Goal: Find specific page/section: Find specific page/section

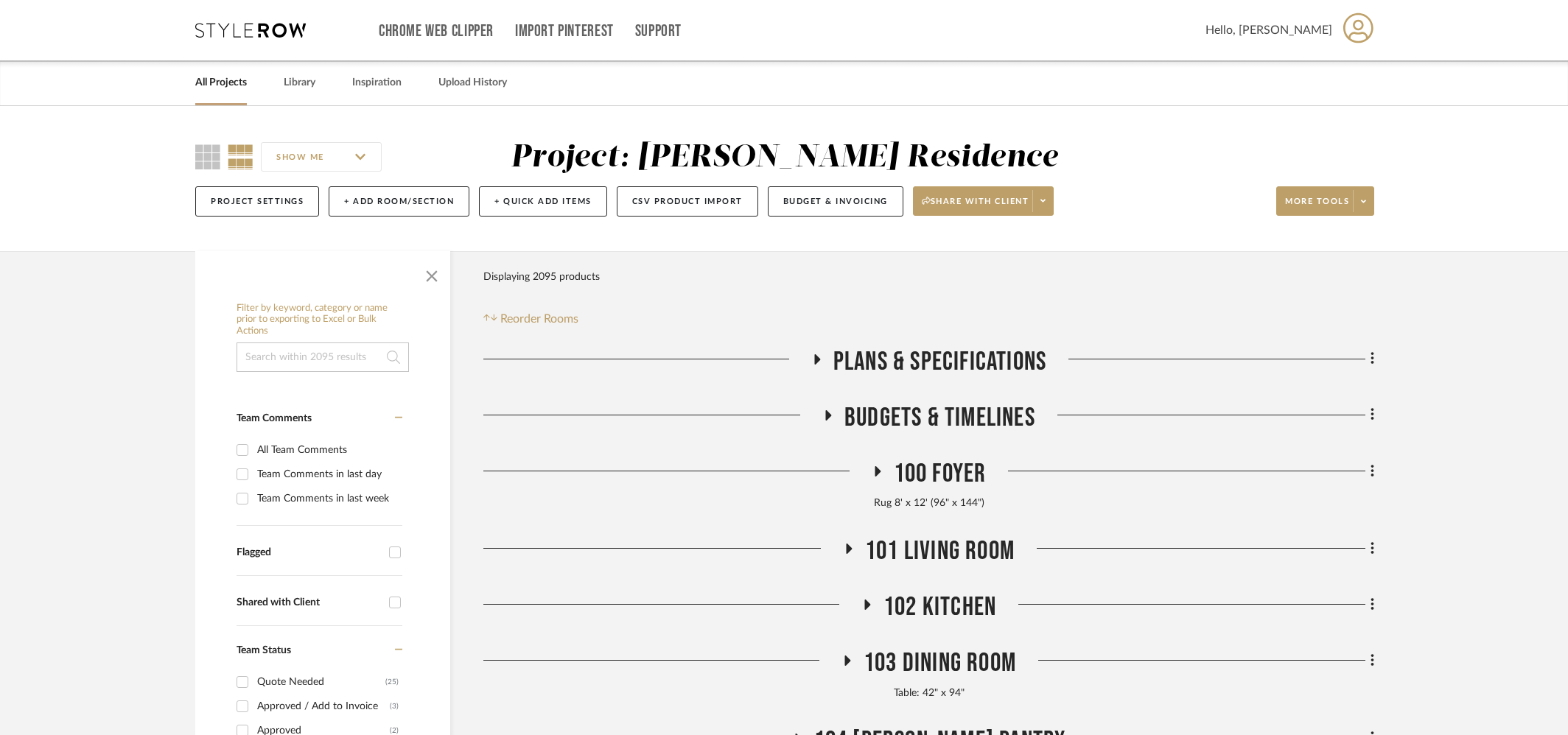
click at [220, 83] on link "All Projects" at bounding box center [221, 83] width 52 height 20
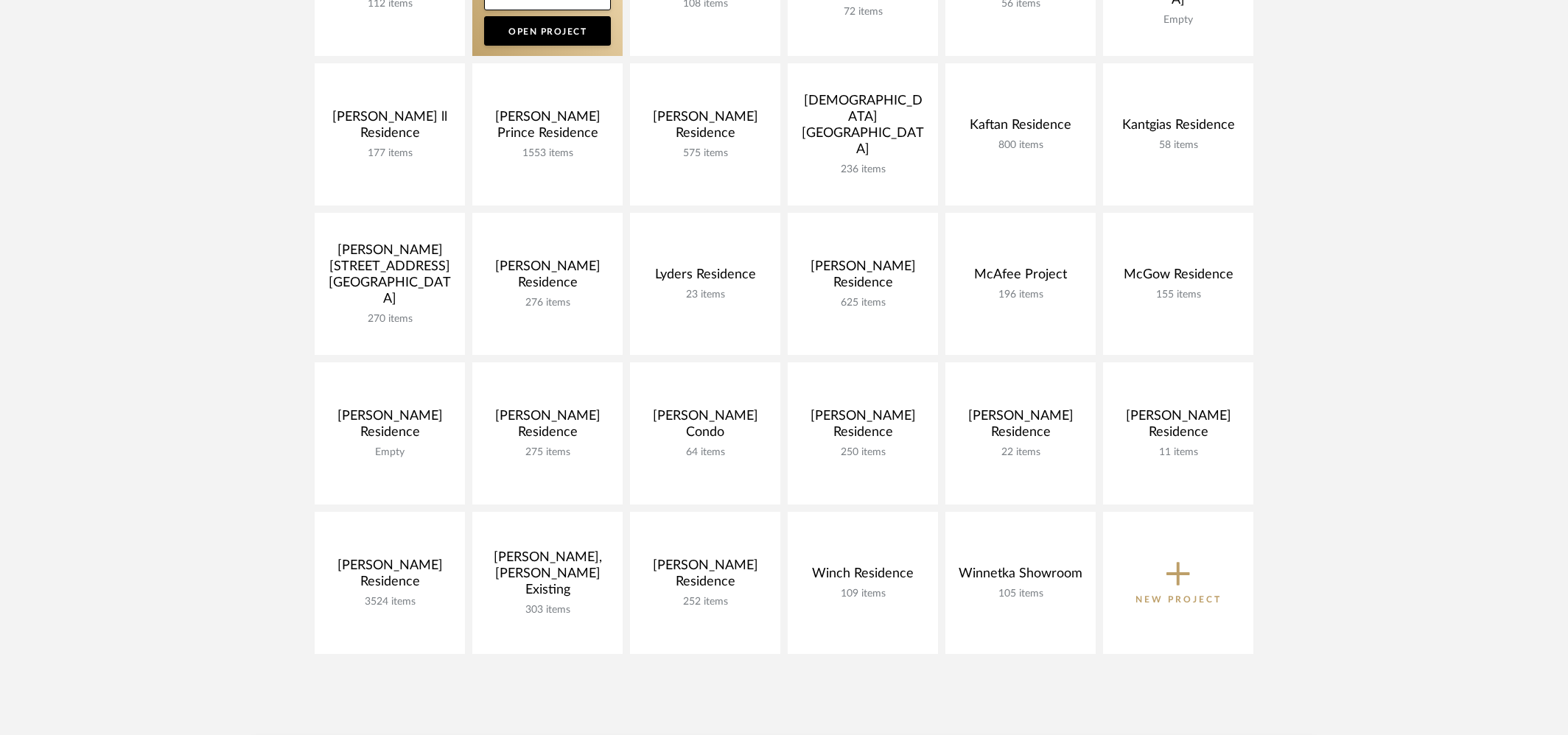
scroll to position [521, 0]
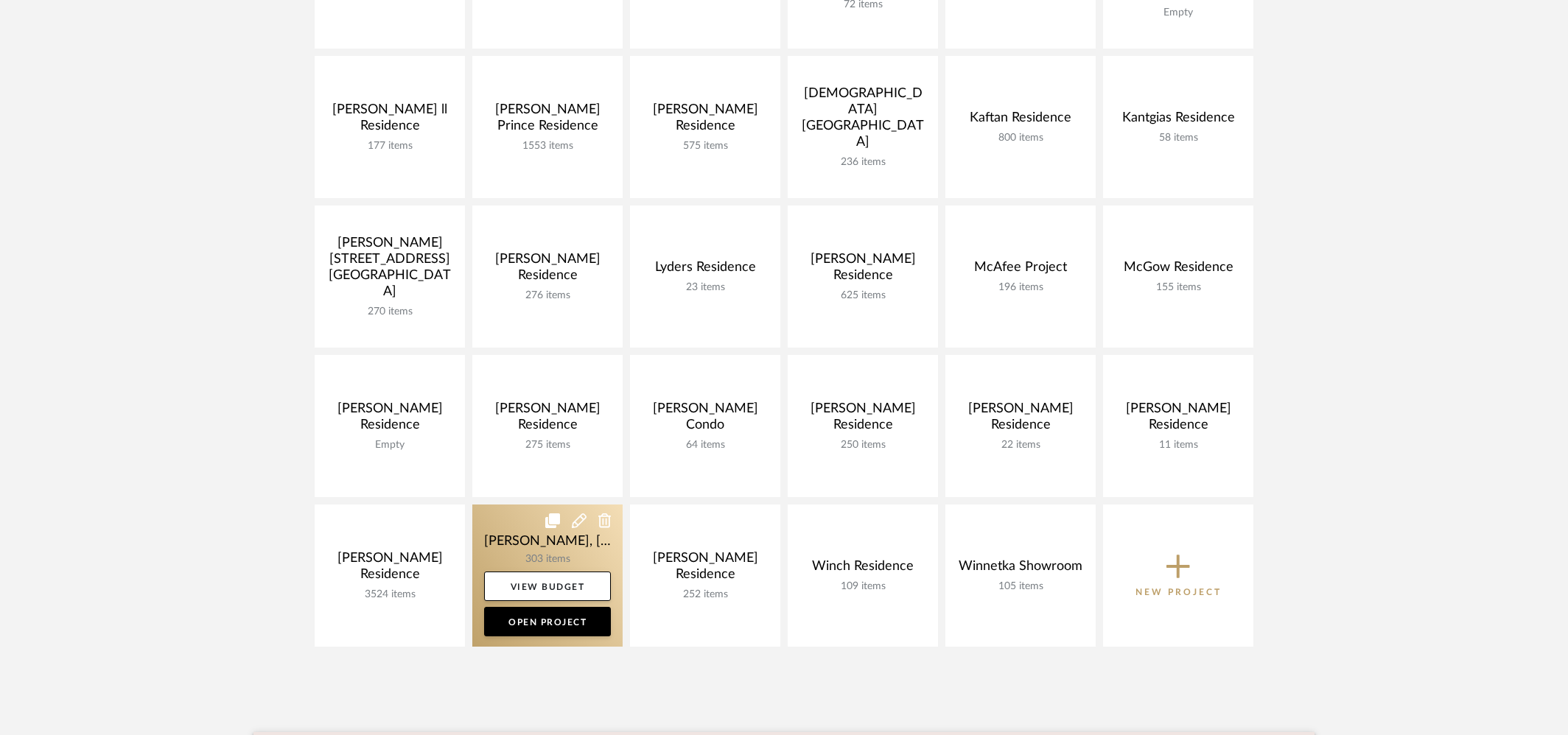
click at [480, 552] on link at bounding box center [547, 576] width 150 height 142
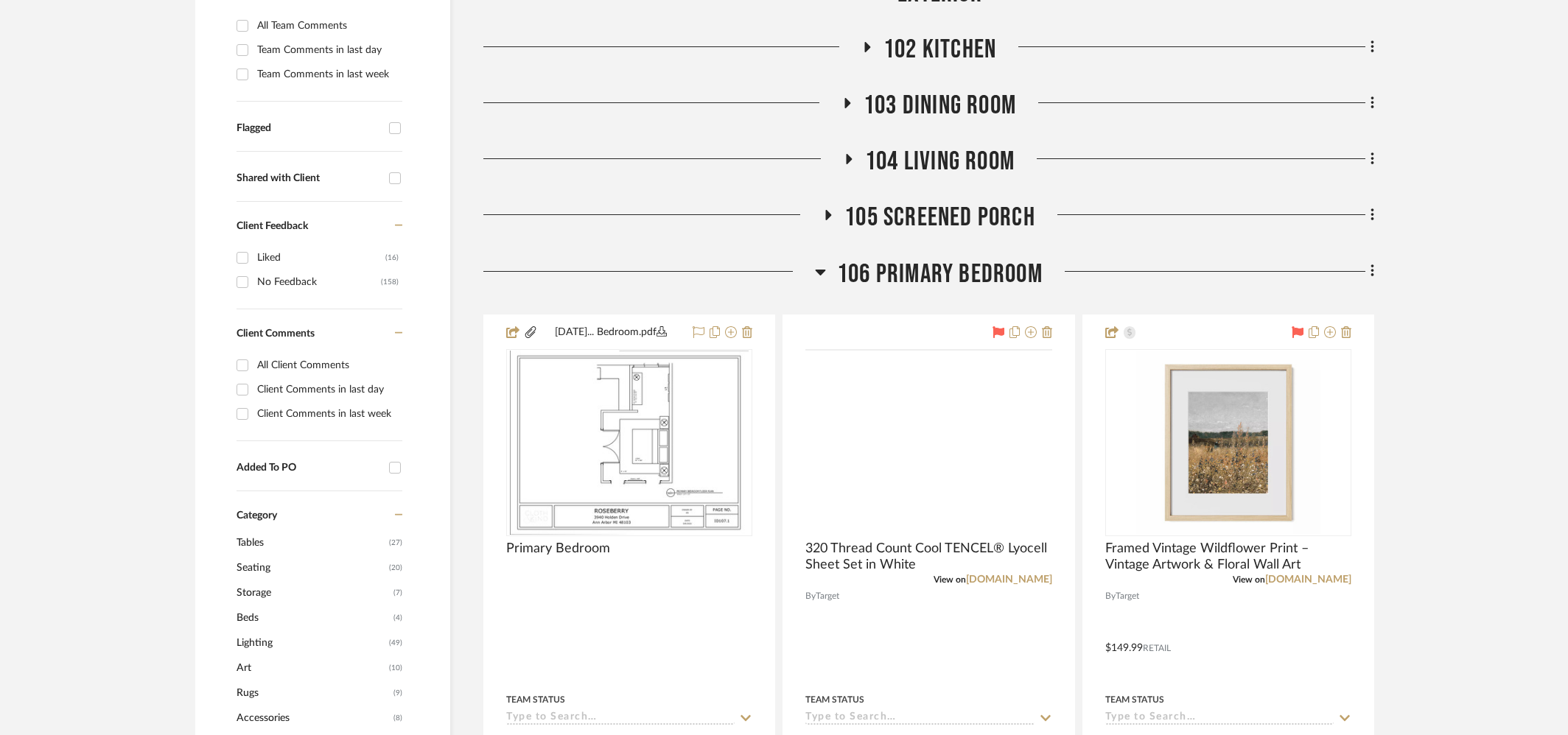
scroll to position [603, 0]
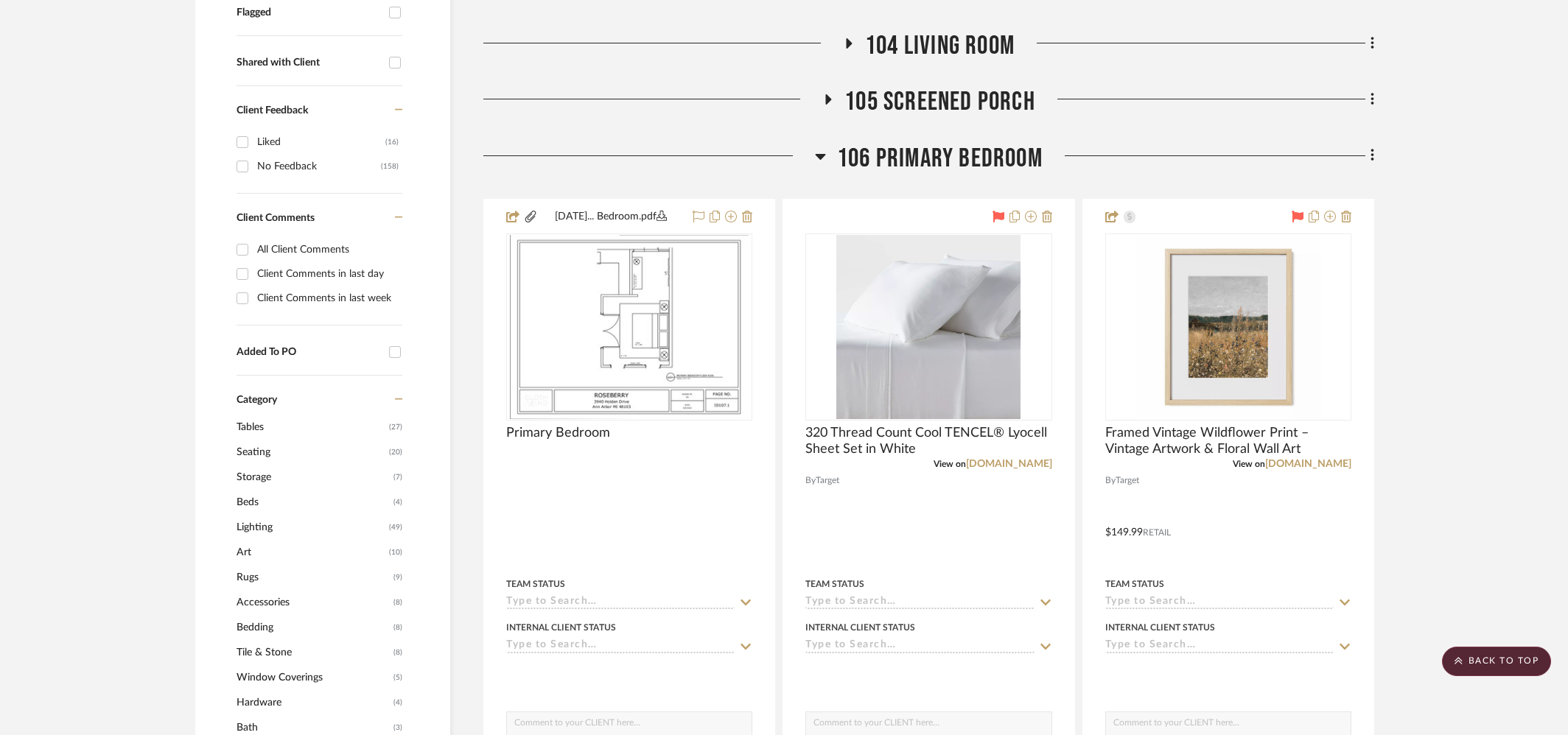
click at [923, 143] on span "106 Primary Bedroom" at bounding box center [939, 159] width 205 height 32
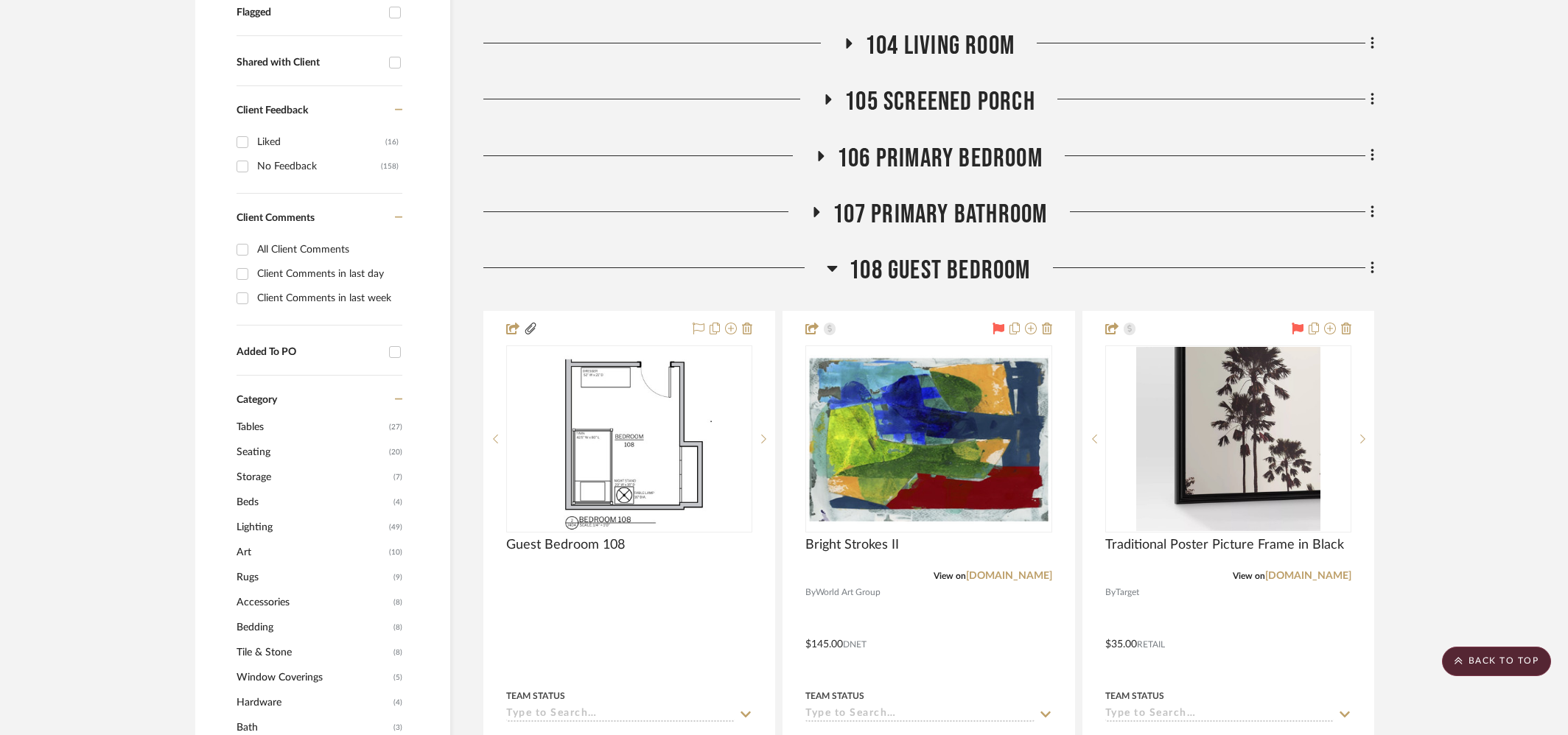
click at [939, 255] on span "108 Guest Bedroom" at bounding box center [939, 271] width 181 height 32
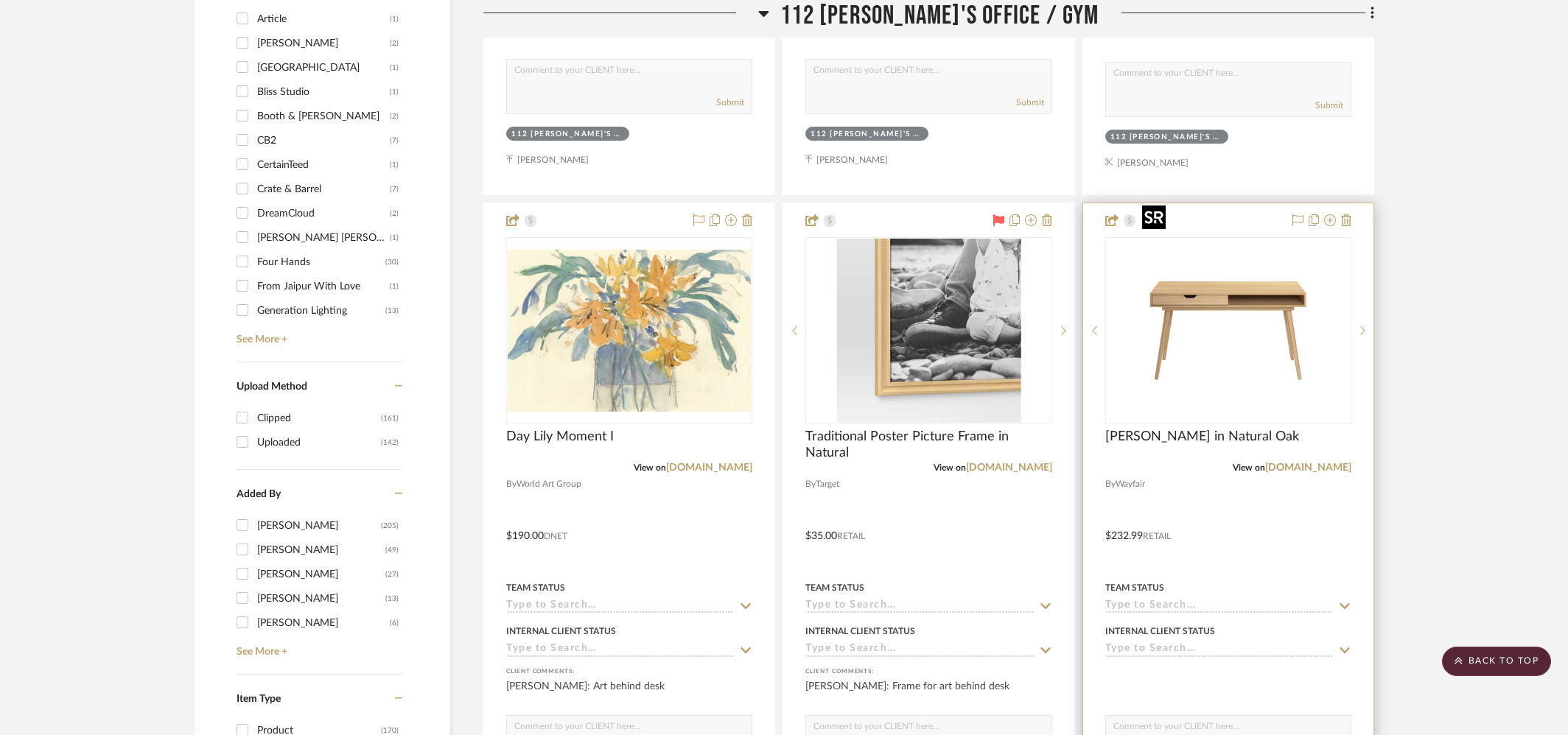
scroll to position [1574, 0]
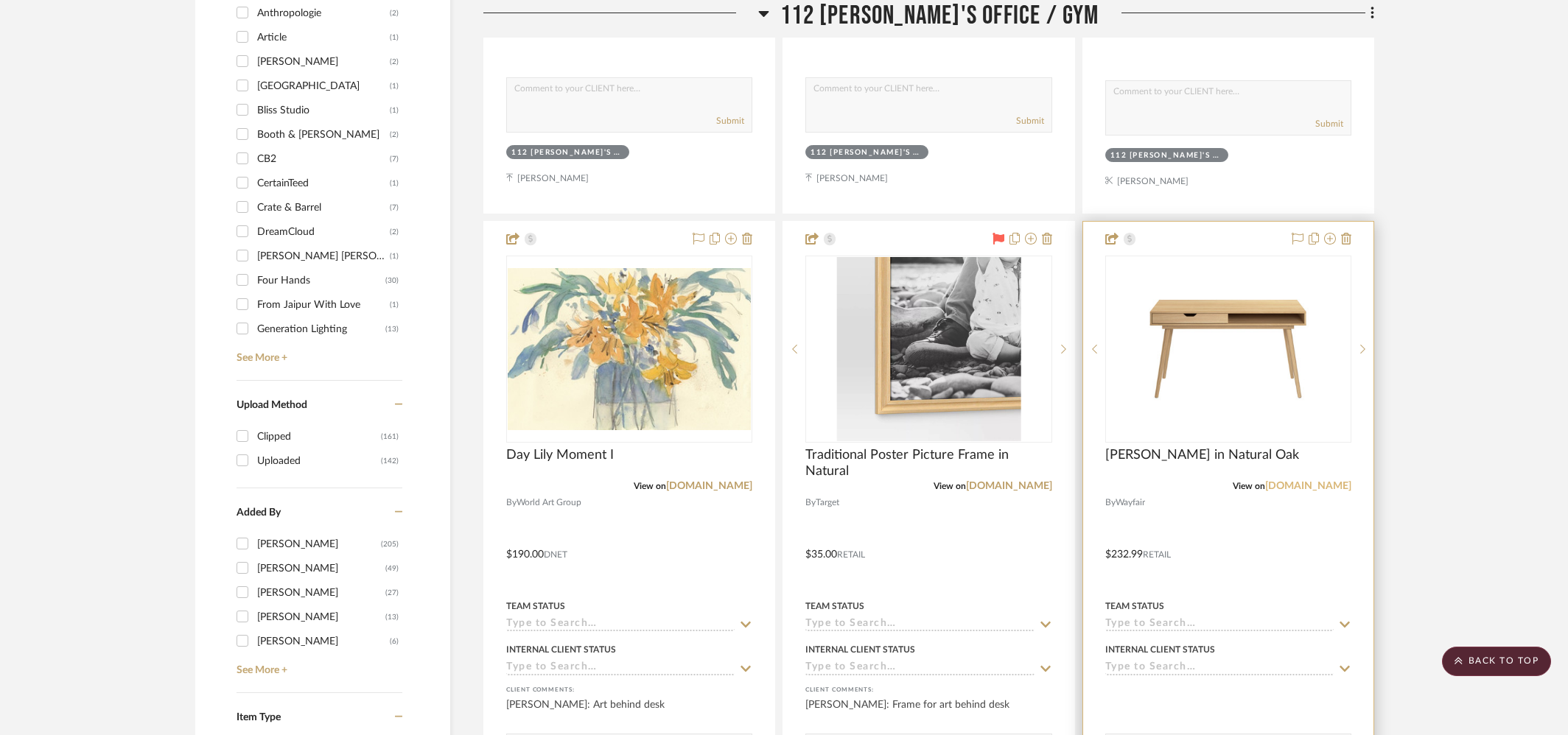
click at [1320, 481] on link "[DOMAIN_NAME]" at bounding box center [1307, 486] width 87 height 10
click at [1318, 481] on link "[DOMAIN_NAME]" at bounding box center [1307, 486] width 87 height 10
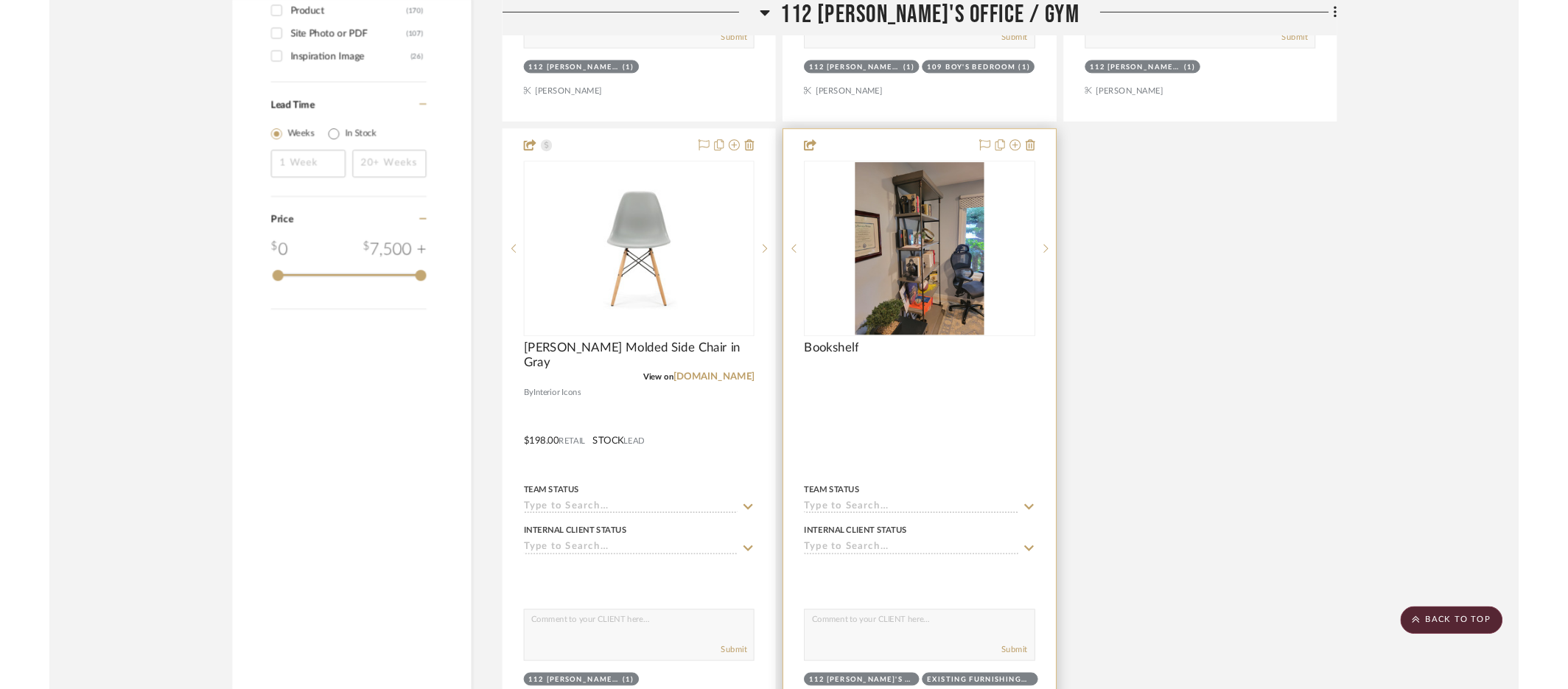
scroll to position [2329, 0]
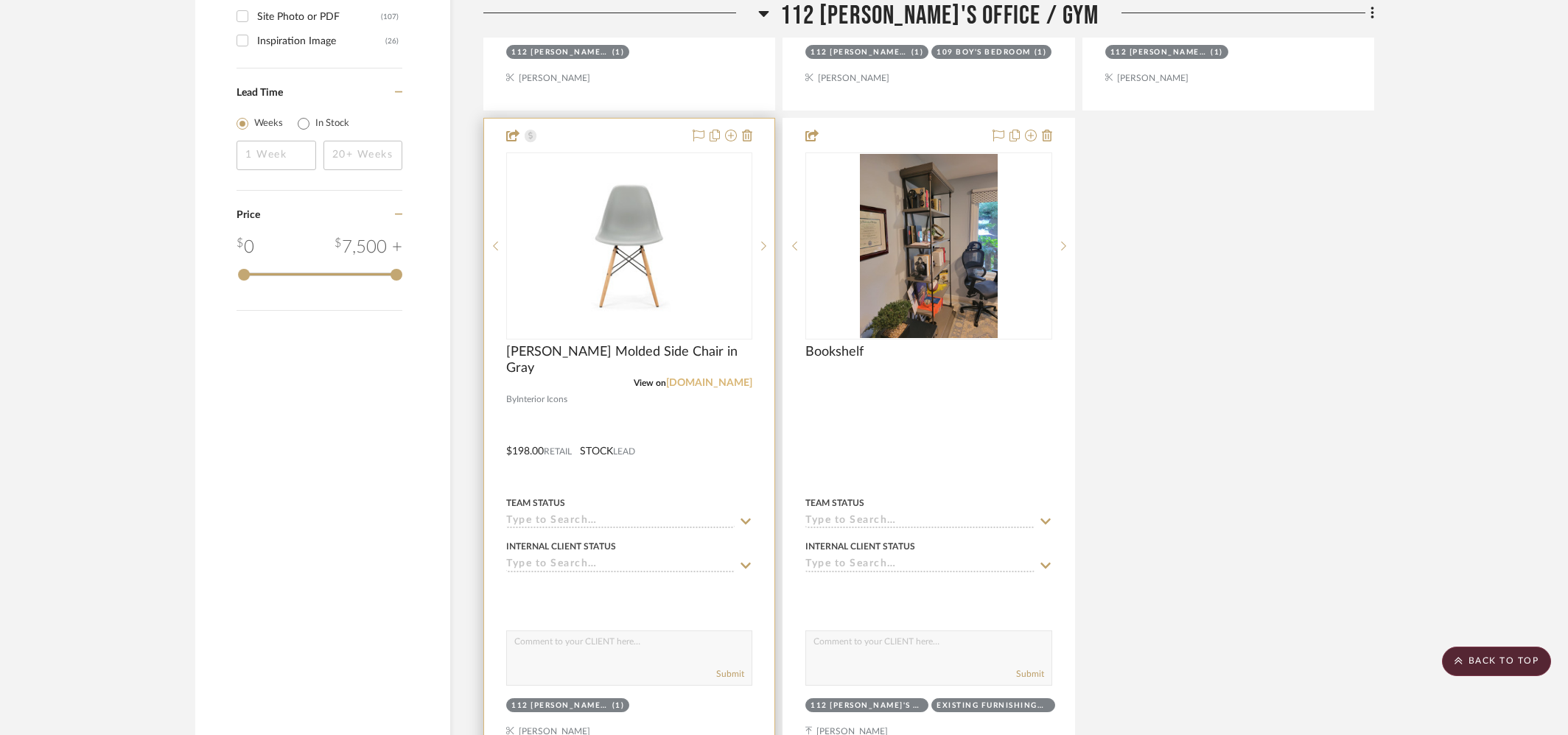
click at [709, 378] on link "[DOMAIN_NAME]" at bounding box center [709, 383] width 87 height 10
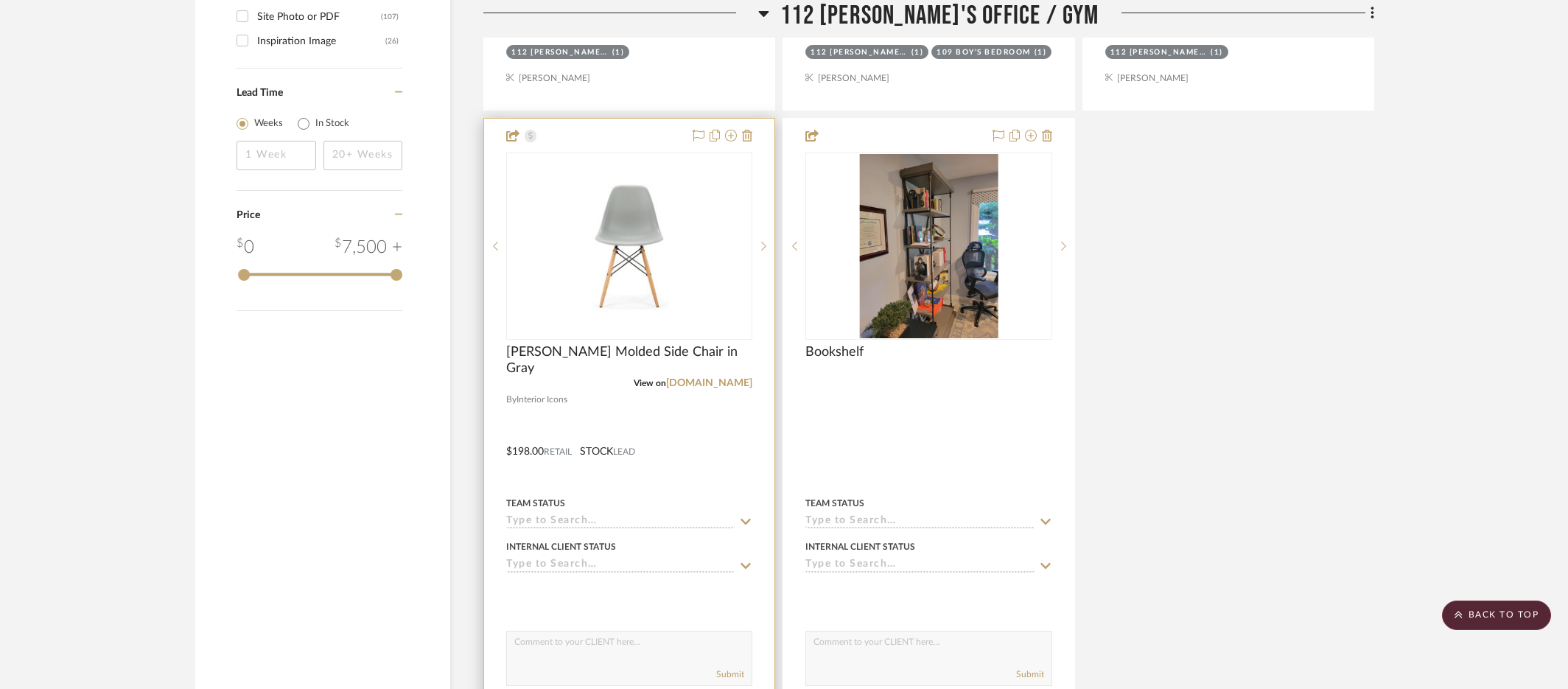
click at [595, 178] on img "0" at bounding box center [629, 246] width 243 height 137
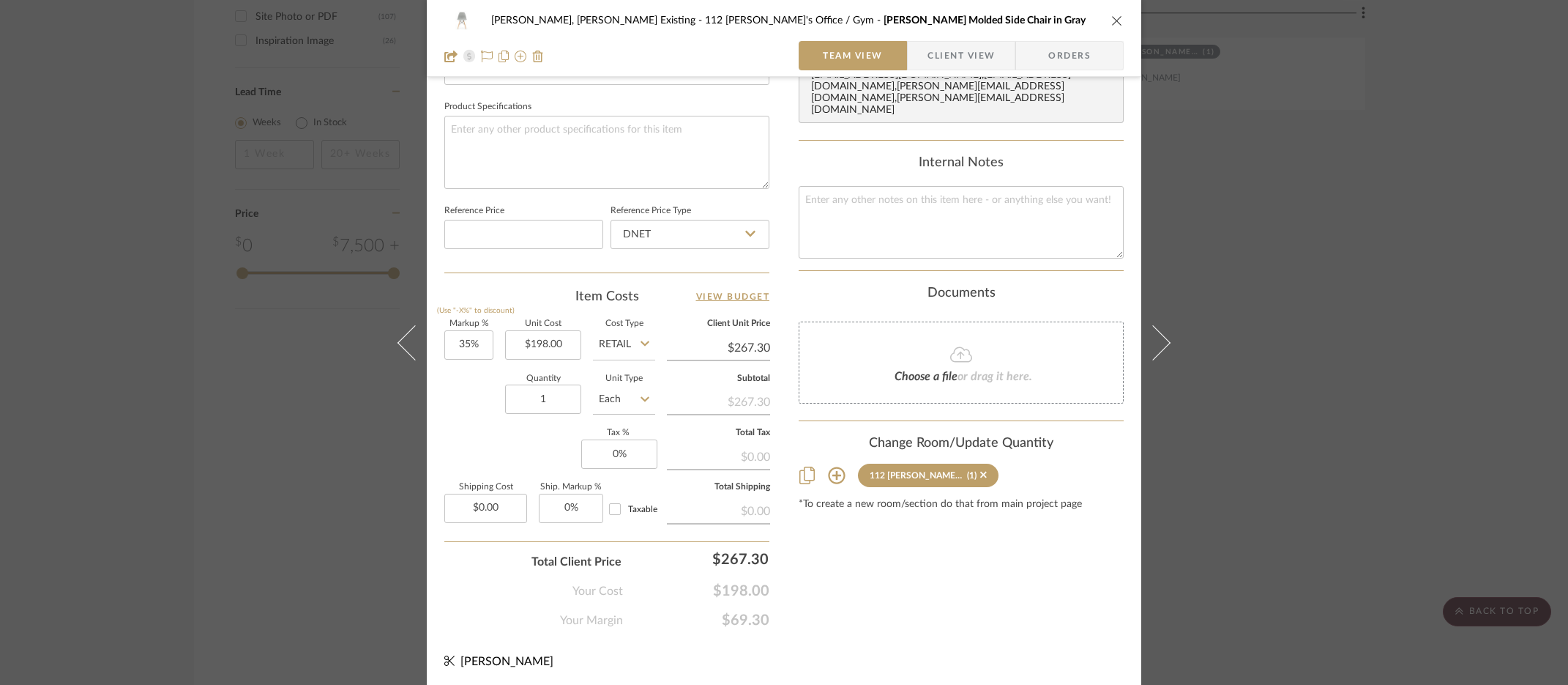
scroll to position [0, 0]
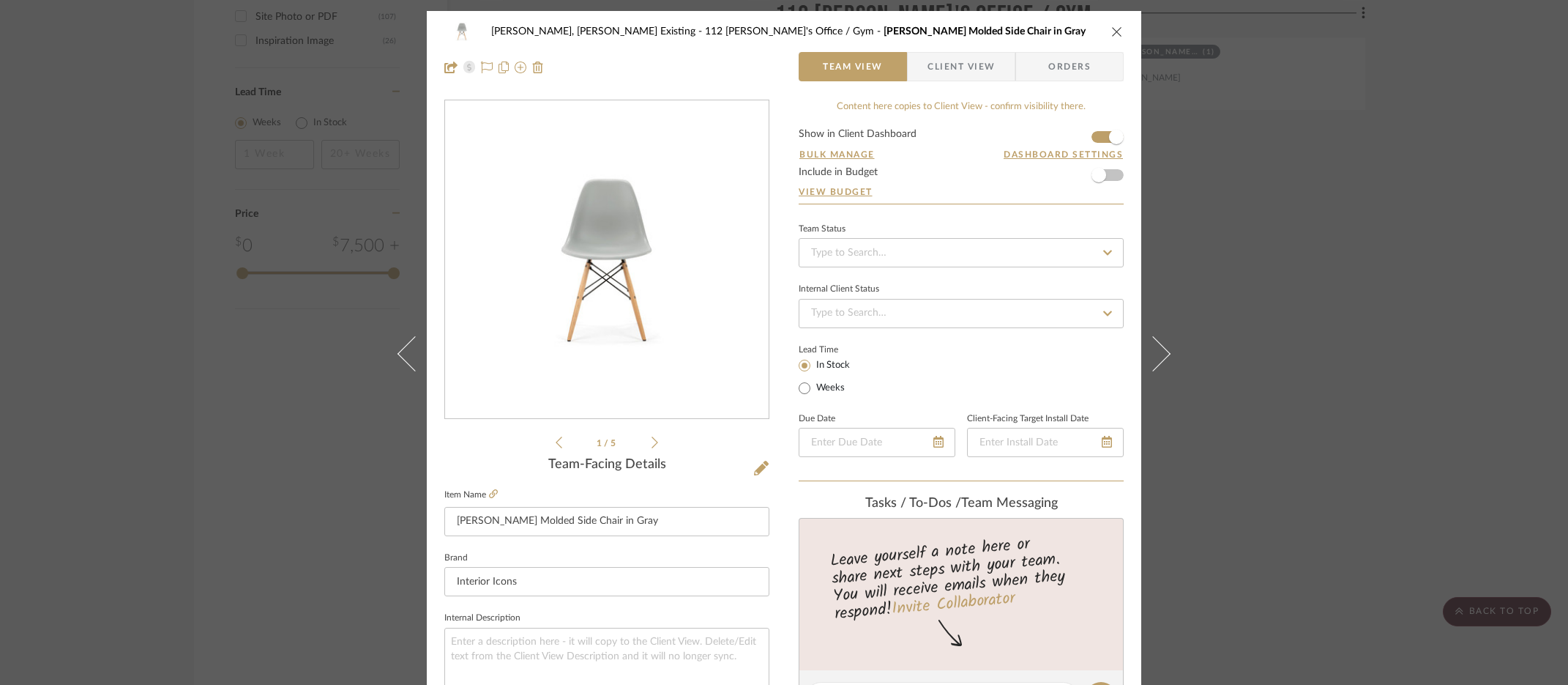
drag, startPoint x: 951, startPoint y: 63, endPoint x: 872, endPoint y: 64, distance: 79.0
click at [951, 63] on span "Client View" at bounding box center [961, 66] width 67 height 29
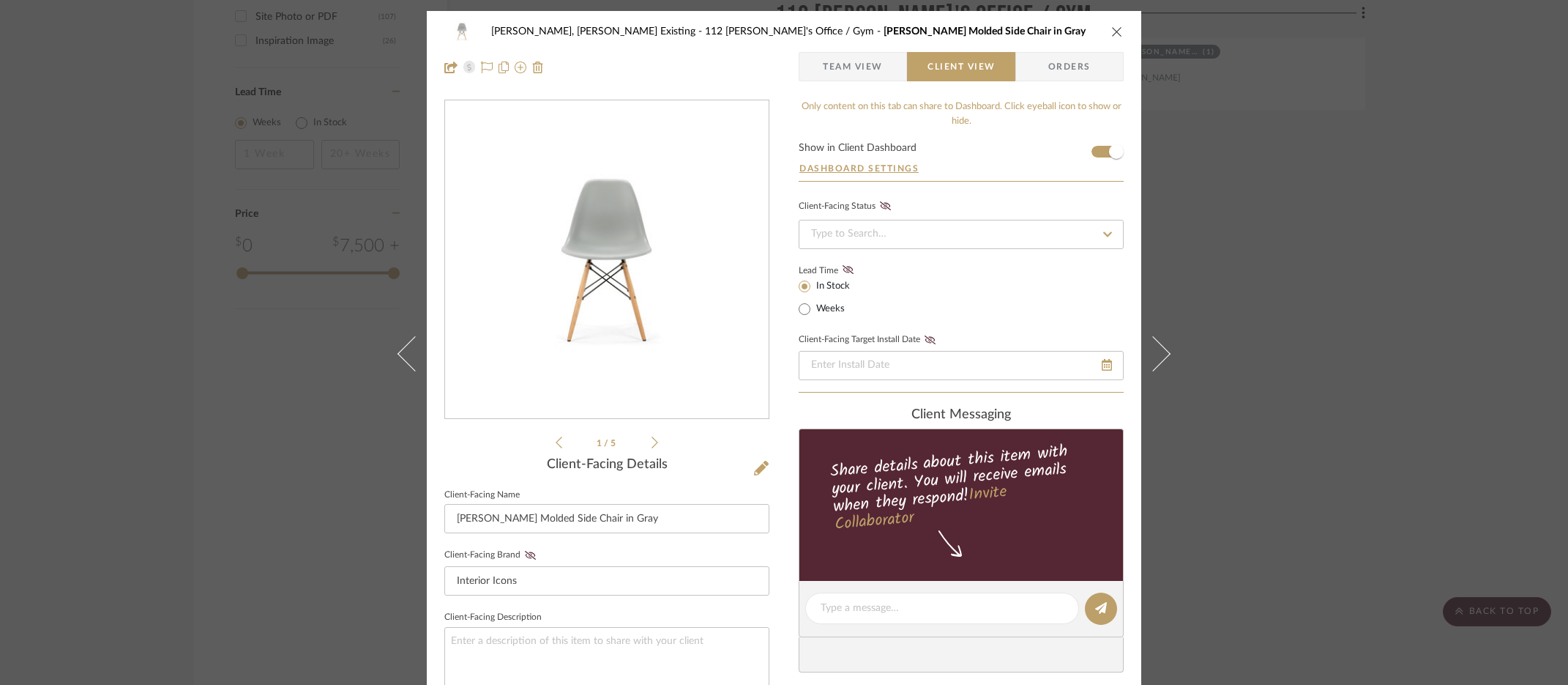
click at [849, 67] on span "Team View" at bounding box center [852, 66] width 60 height 29
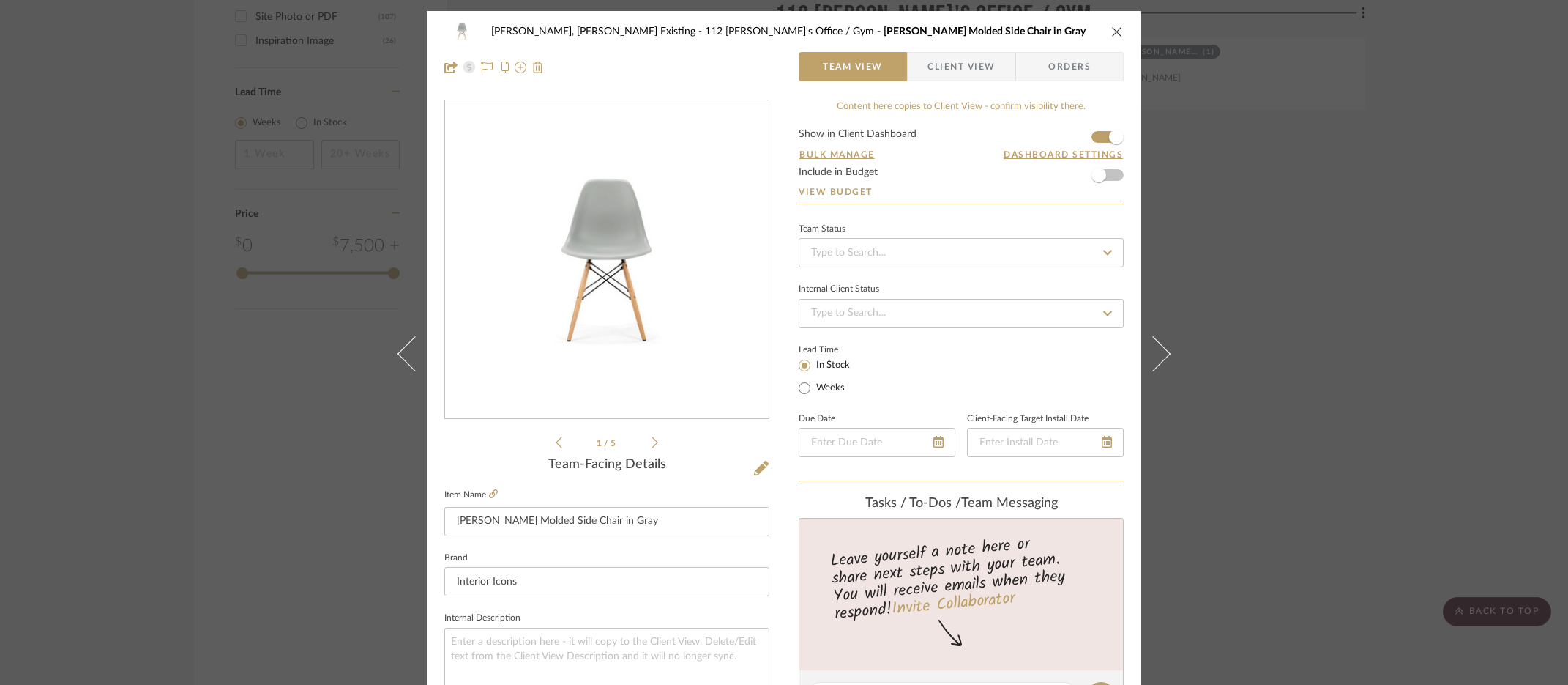
click at [1207, 157] on div "[PERSON_NAME], [PERSON_NAME] Existing 112 [PERSON_NAME]'s Office / [PERSON_NAME…" at bounding box center [784, 342] width 1568 height 685
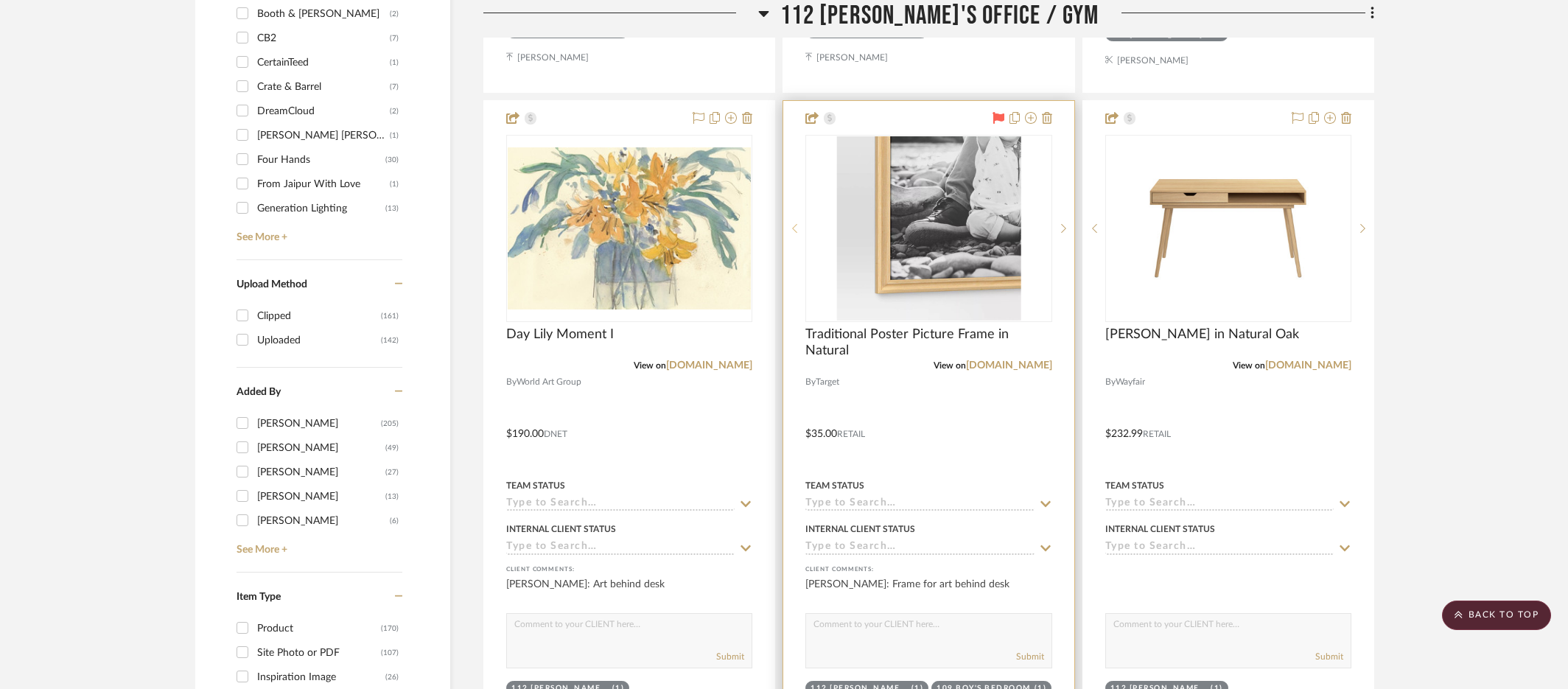
scroll to position [1698, 0]
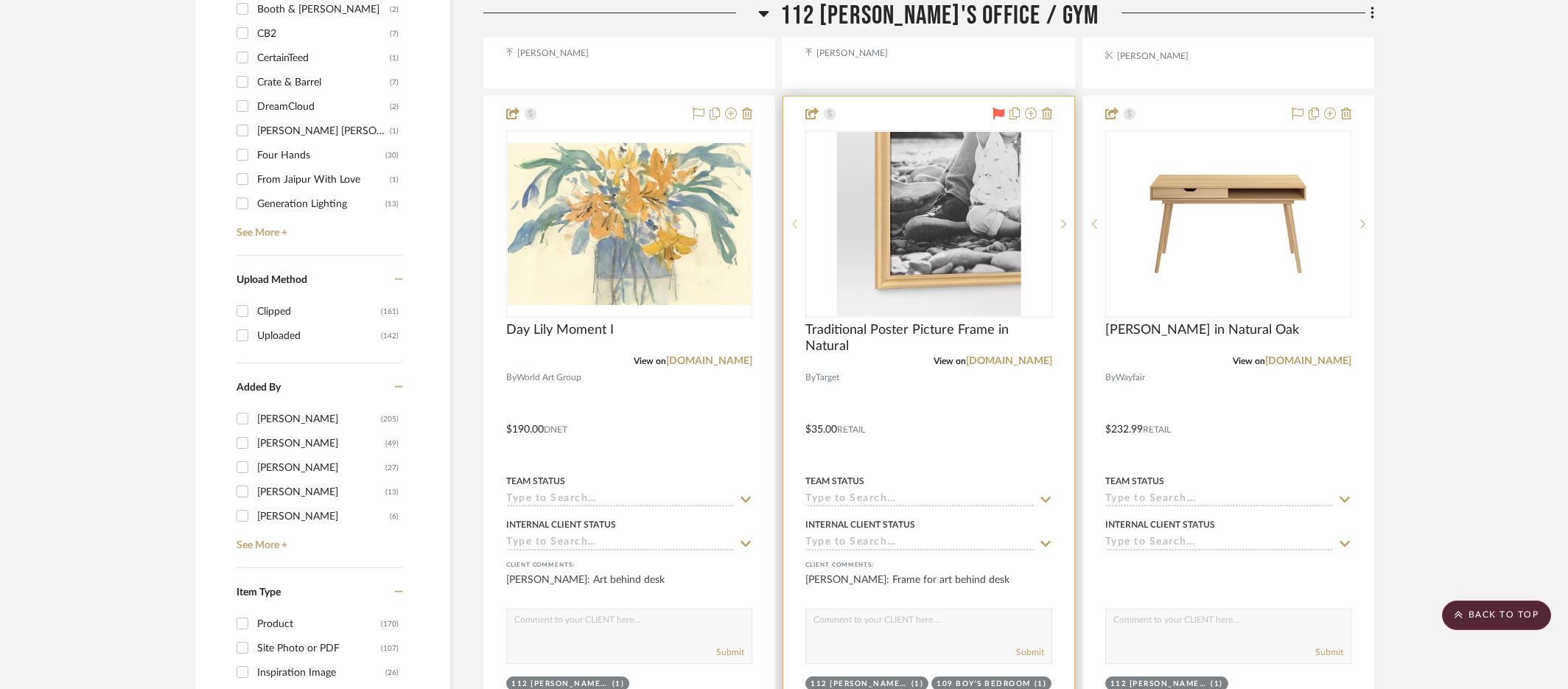
click at [797, 219] on icon at bounding box center [795, 223] width 5 height 10
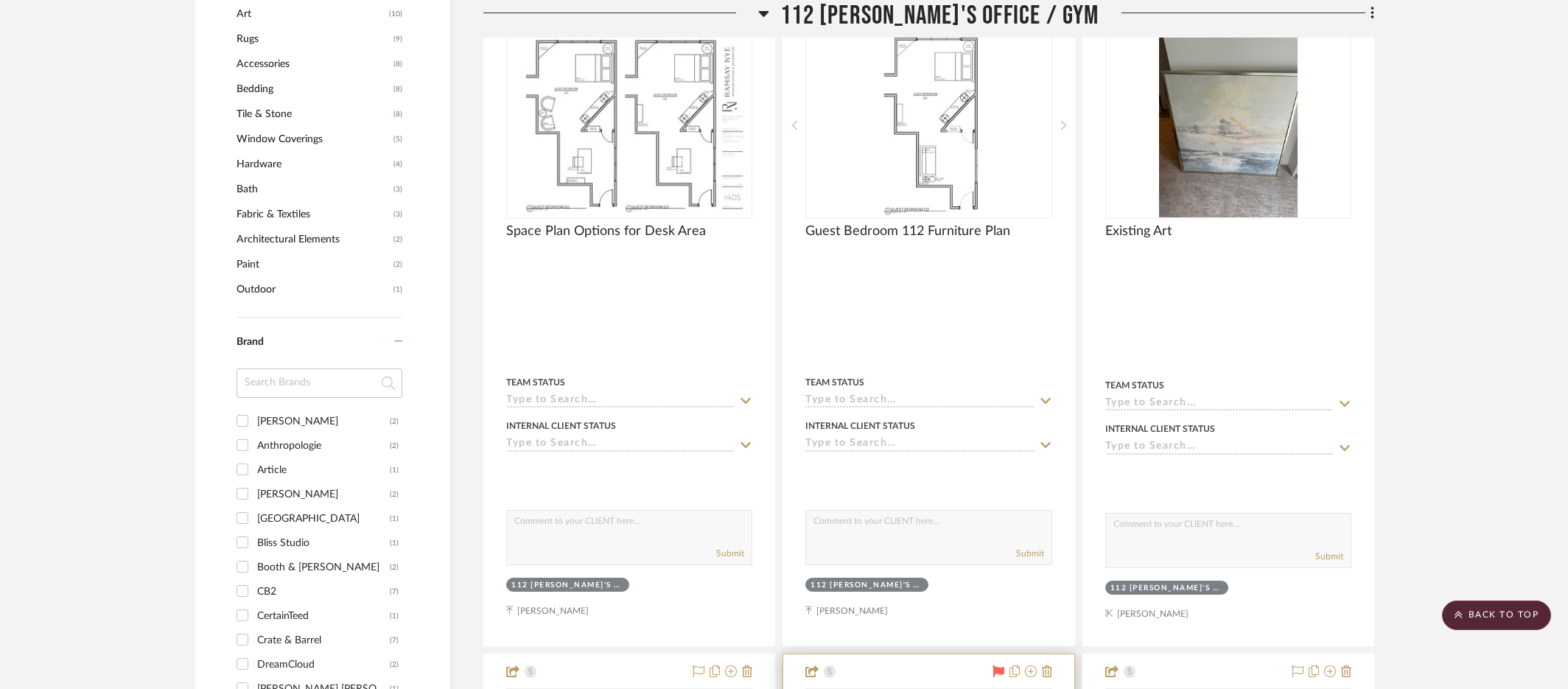
scroll to position [1080, 0]
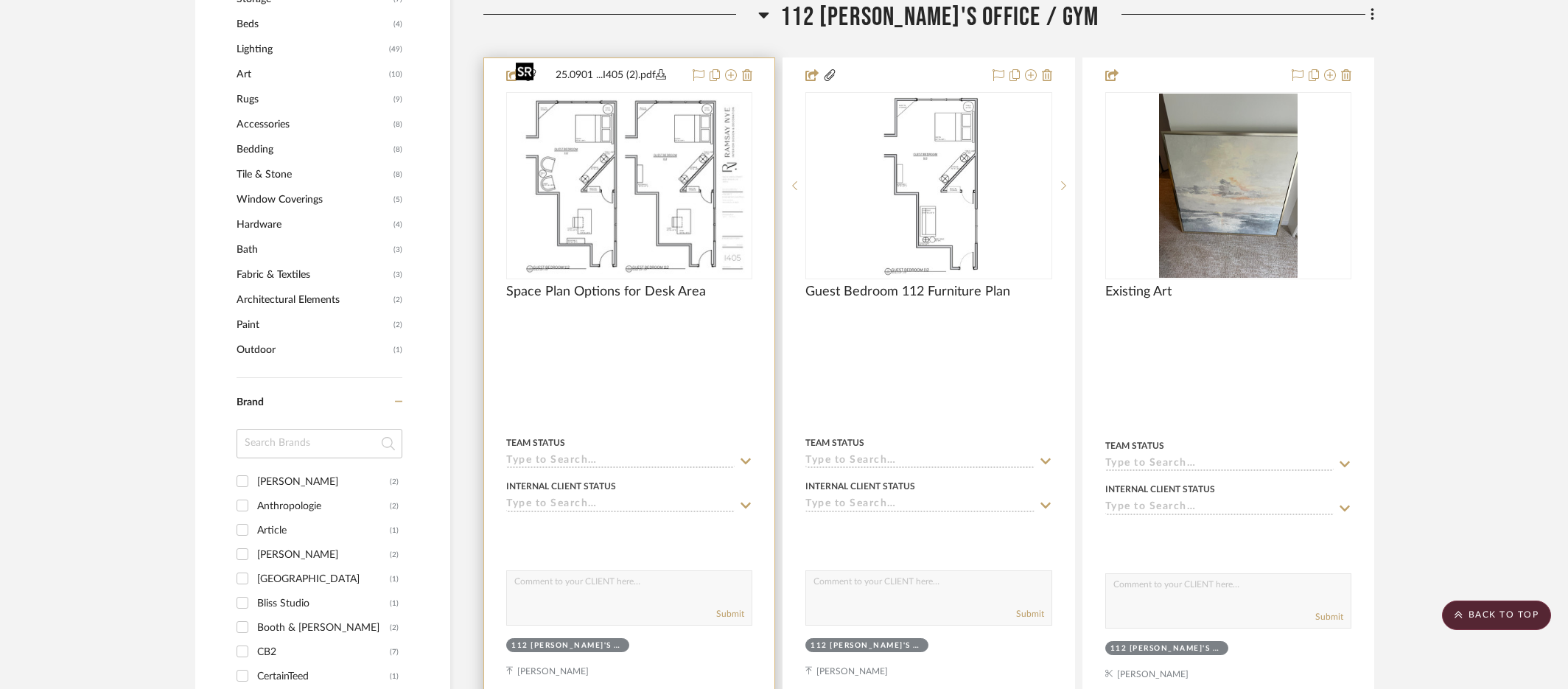
click at [626, 156] on img "0" at bounding box center [629, 186] width 239 height 184
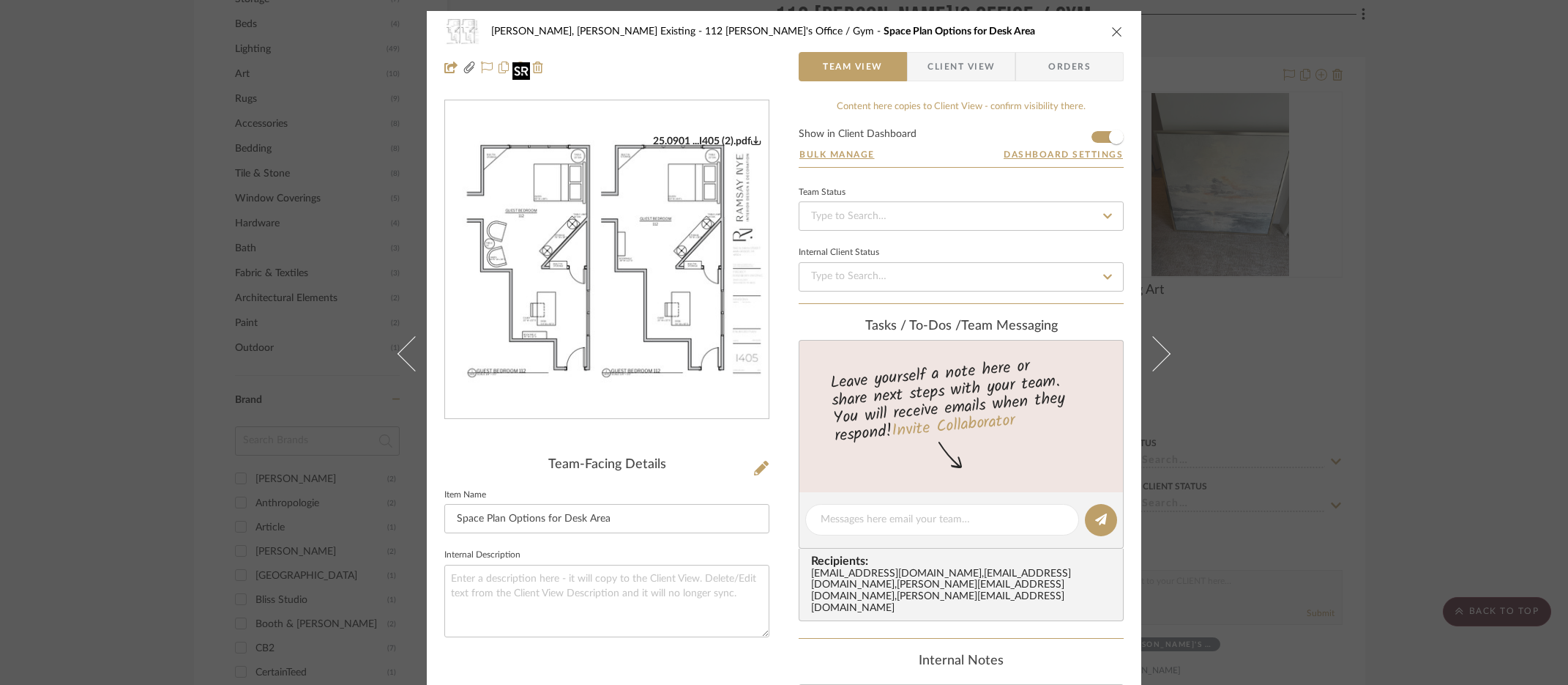
click at [622, 155] on img "0" at bounding box center [606, 260] width 323 height 250
click at [1257, 185] on div "[PERSON_NAME], [PERSON_NAME] Existing 112 [PERSON_NAME]'s Office / Gym Space Pl…" at bounding box center [784, 342] width 1568 height 685
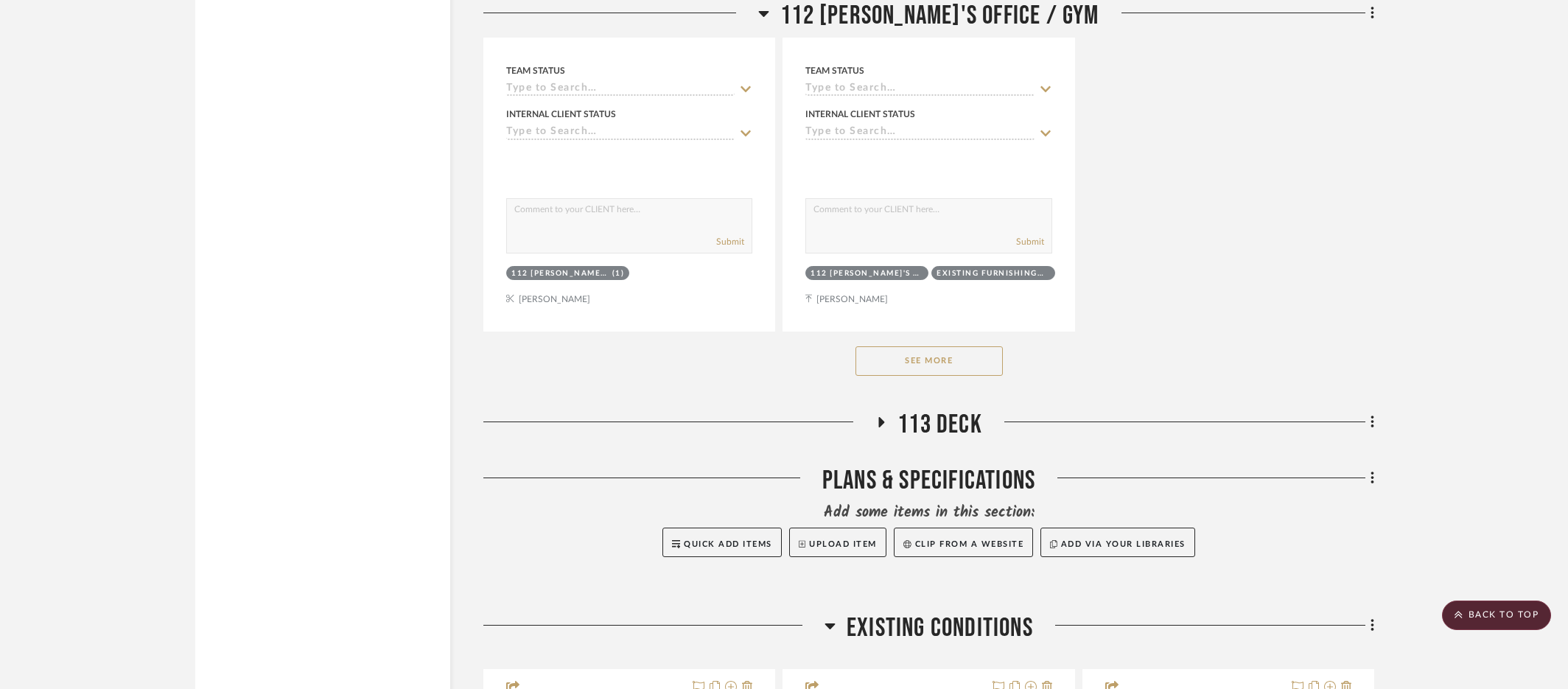
scroll to position [2780, 0]
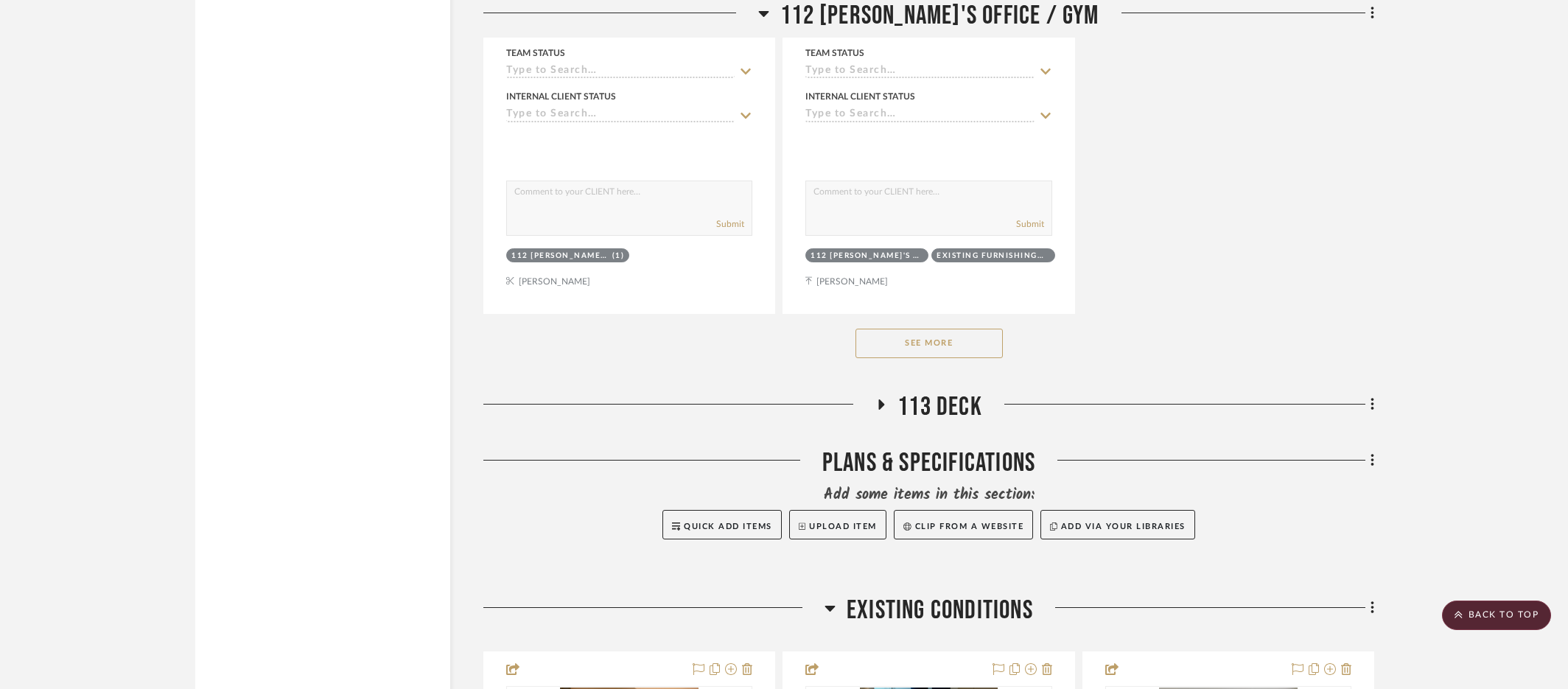
click at [978, 328] on button "See More" at bounding box center [929, 343] width 148 height 29
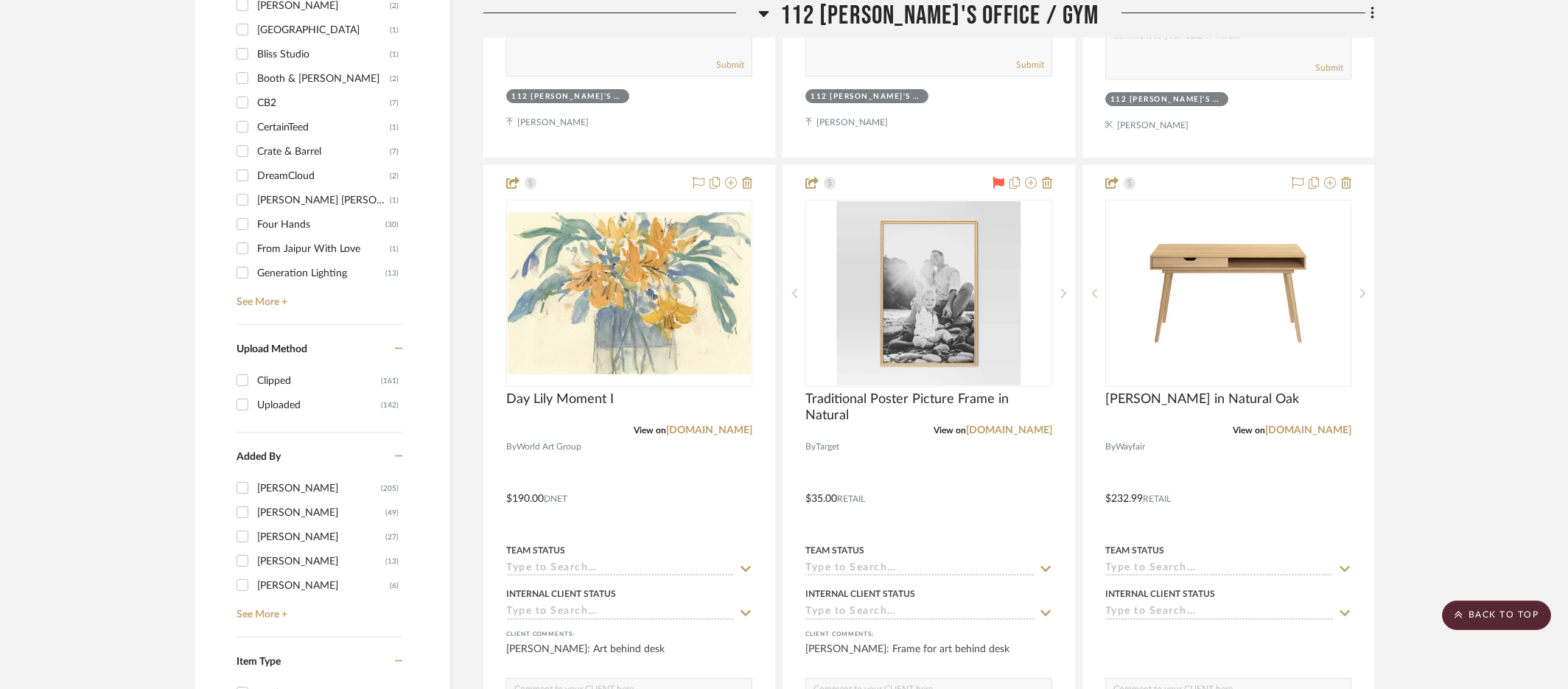
scroll to position [1630, 0]
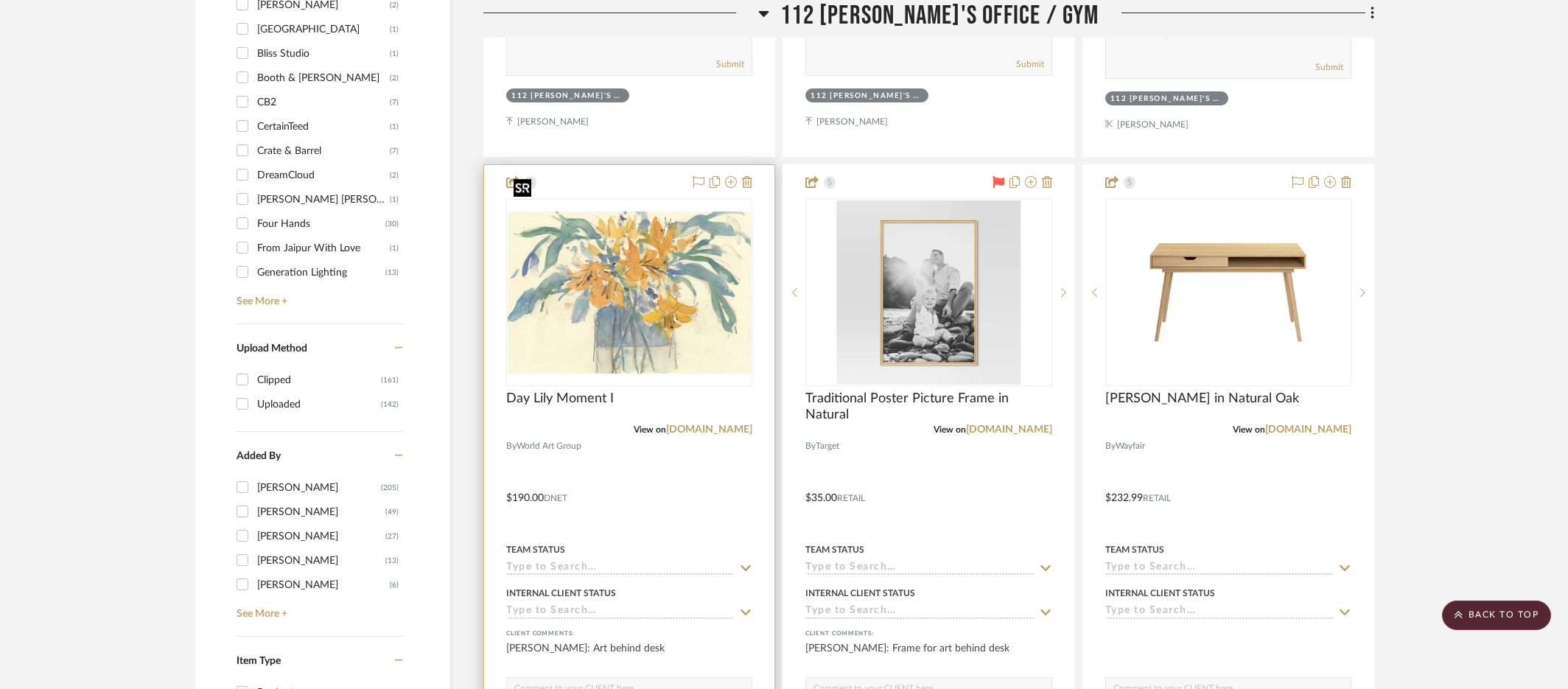
click at [584, 268] on img "0" at bounding box center [629, 293] width 243 height 163
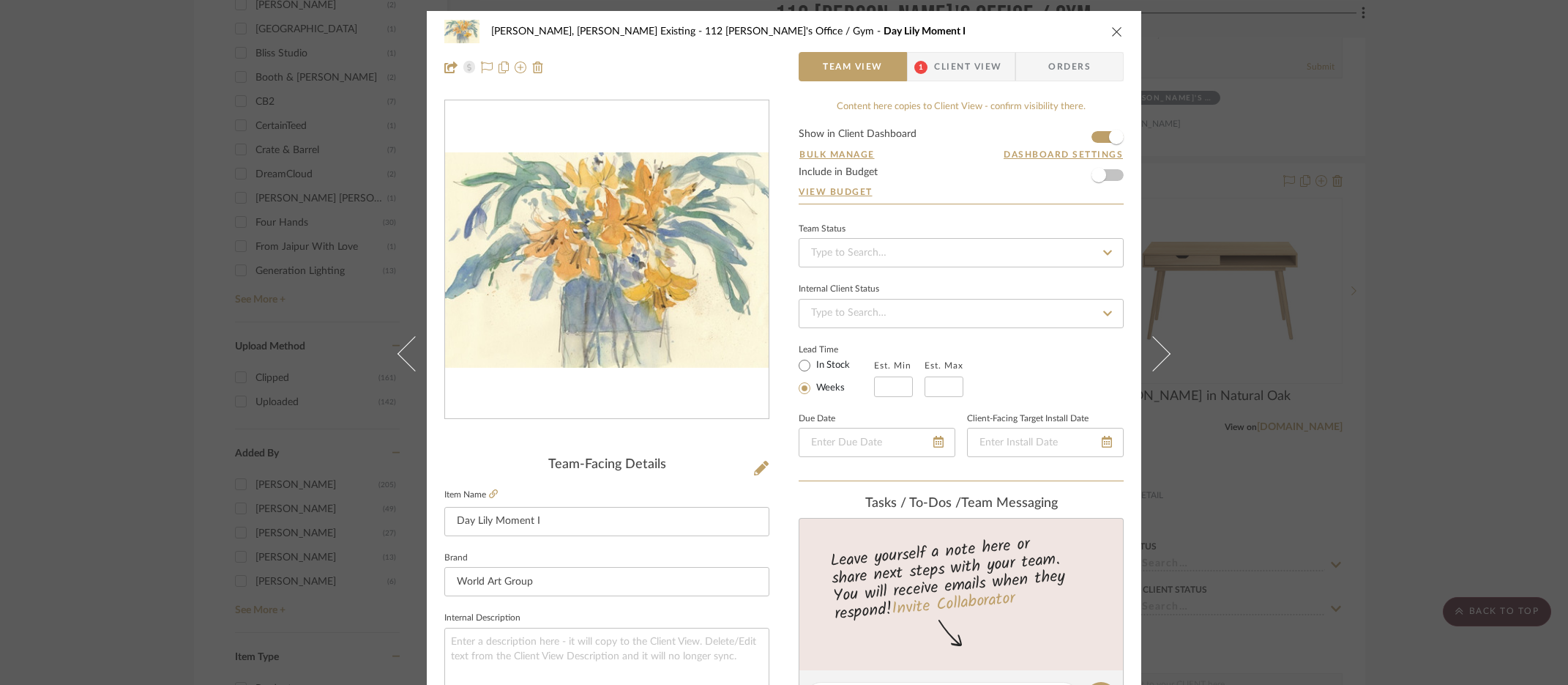
click at [588, 250] on img "0" at bounding box center [606, 260] width 323 height 216
click at [1291, 252] on div "[PERSON_NAME], [PERSON_NAME] Existing 112 [PERSON_NAME]'s Office / Gym Day Lily…" at bounding box center [784, 342] width 1568 height 685
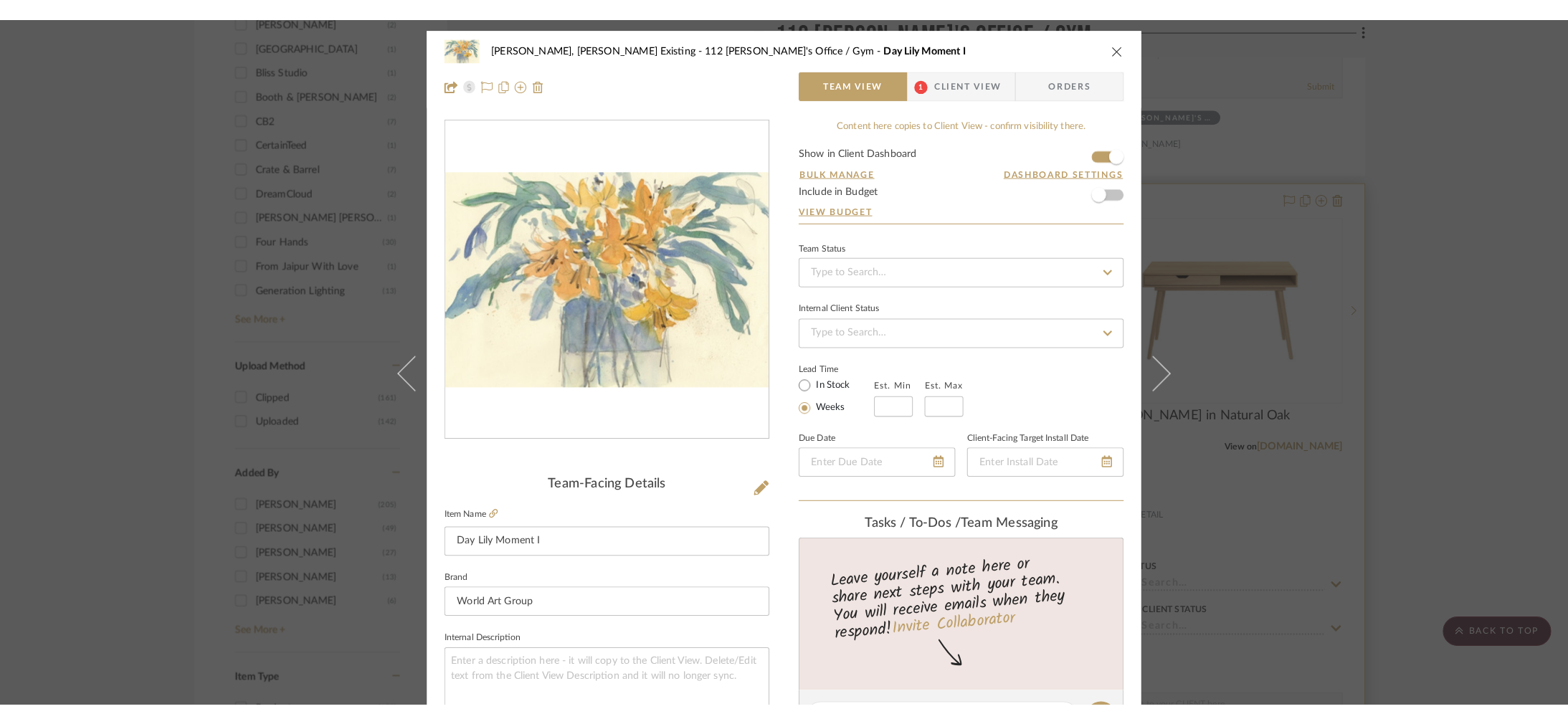
scroll to position [1586, 0]
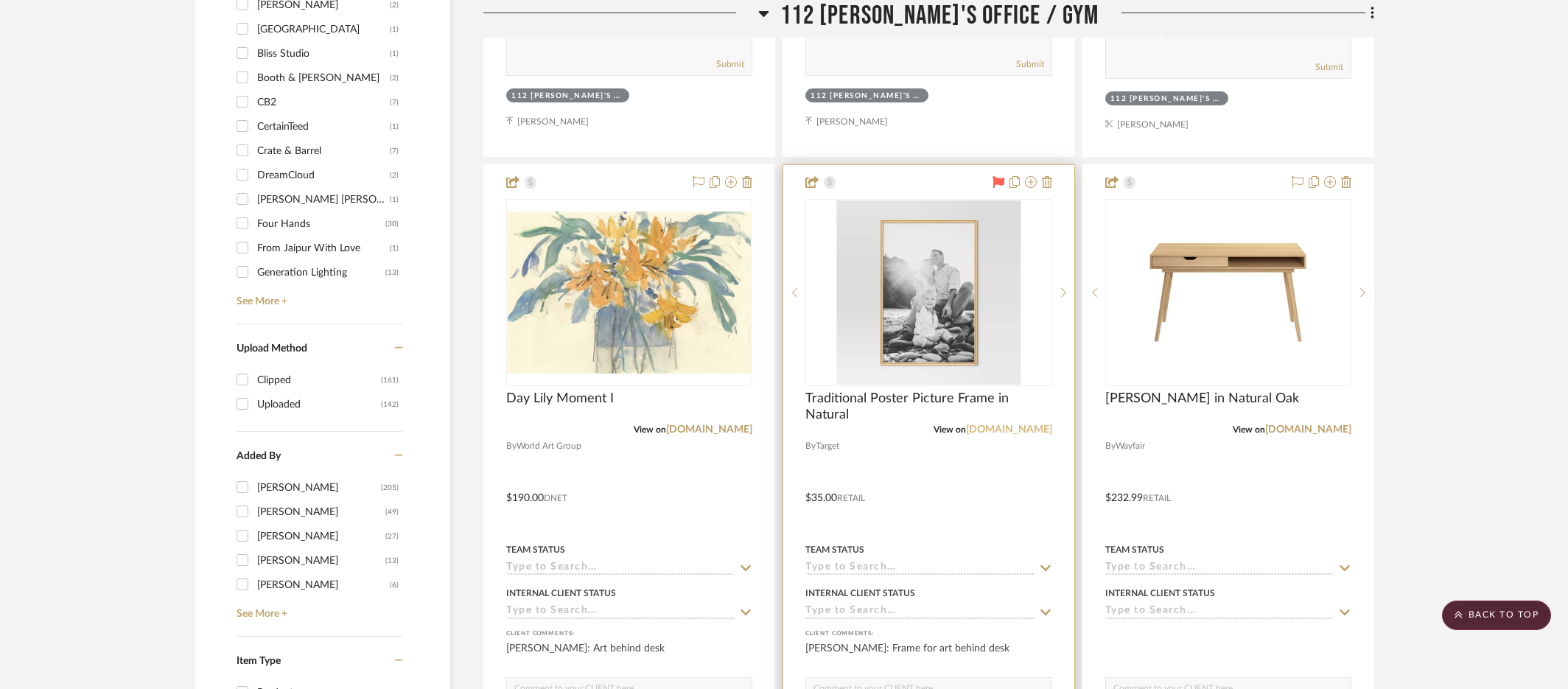
click at [1029, 424] on link "[DOMAIN_NAME]" at bounding box center [1008, 428] width 87 height 10
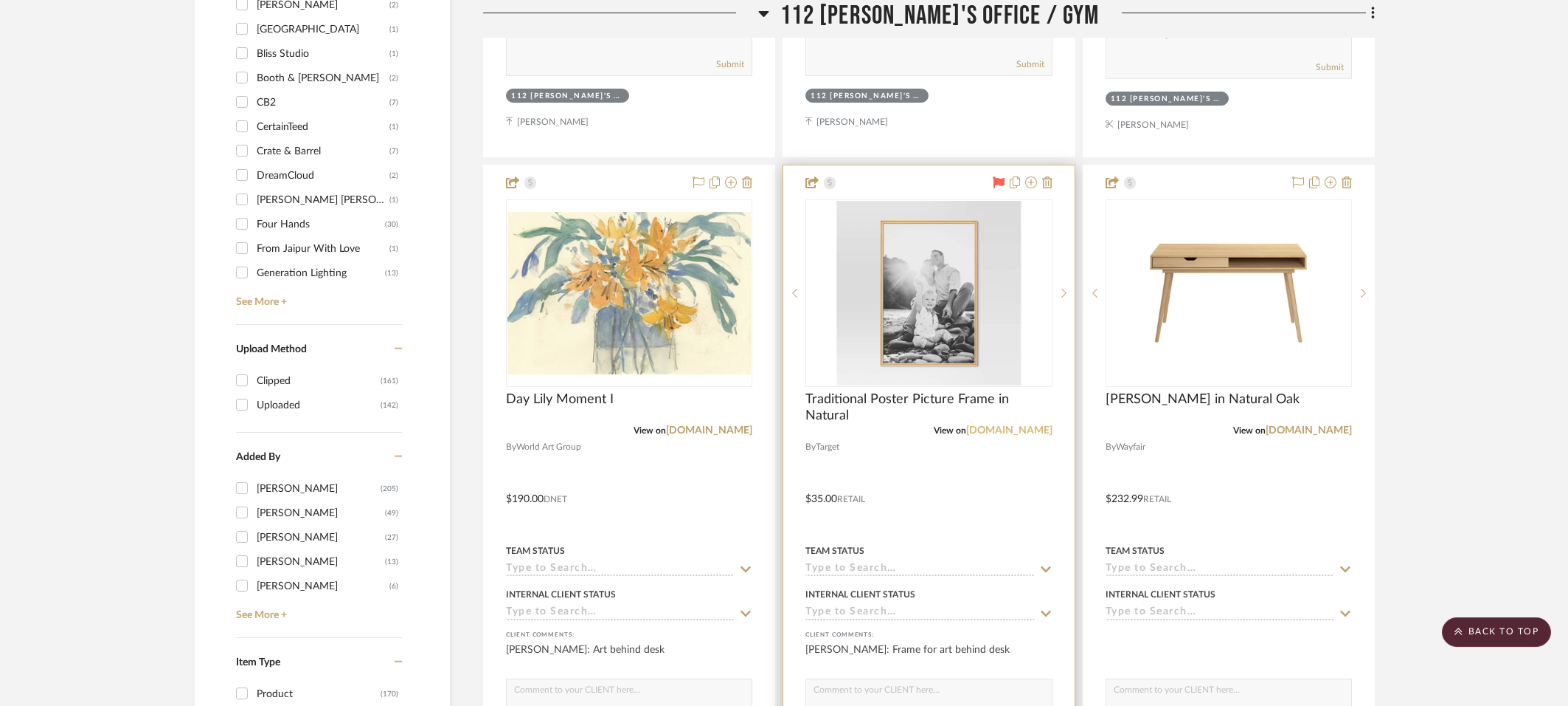
click at [1017, 425] on link "[DOMAIN_NAME]" at bounding box center [1009, 429] width 87 height 10
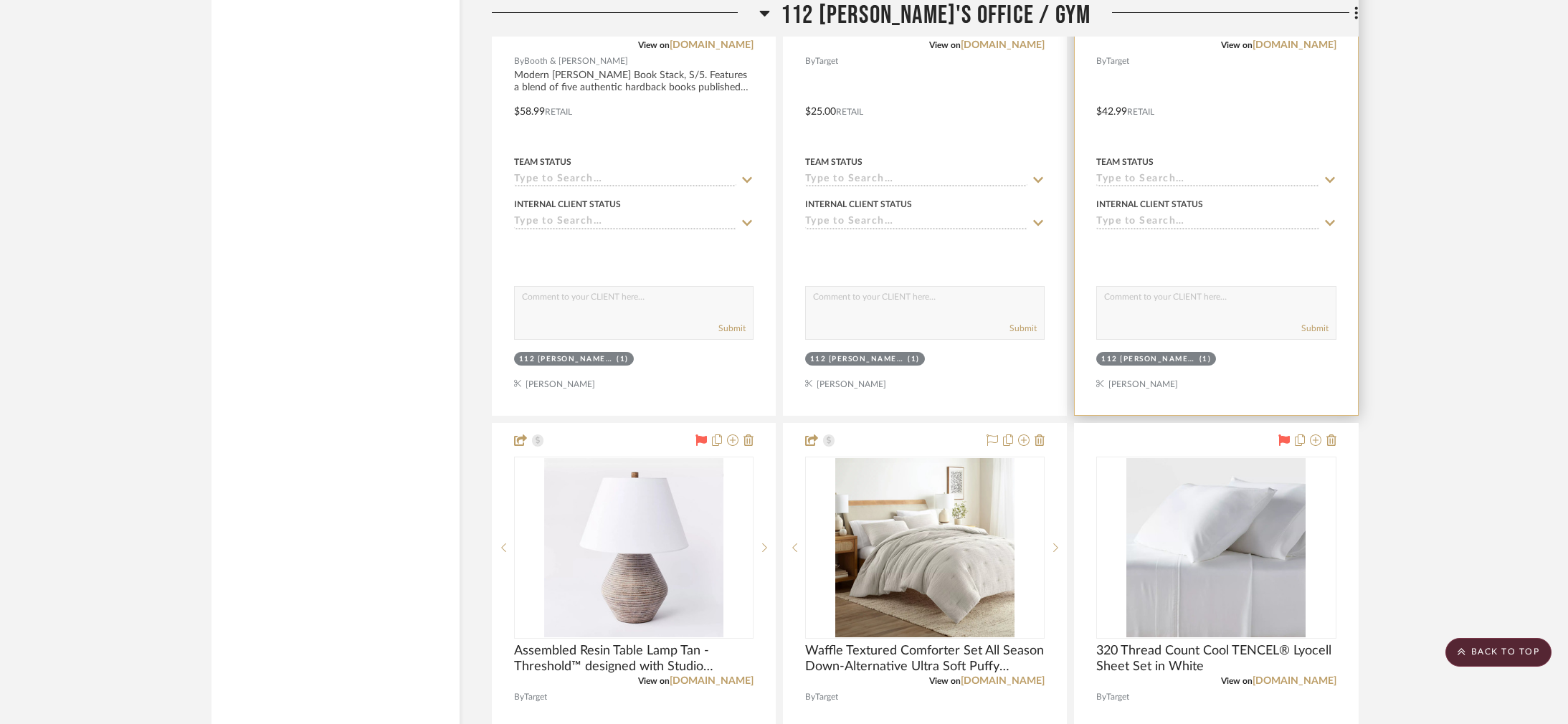
scroll to position [3234, 0]
